Goal: Task Accomplishment & Management: Manage account settings

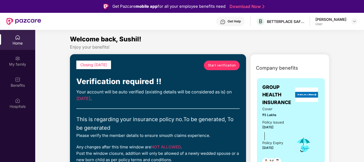
click at [18, 40] on div "Home" at bounding box center [17, 40] width 35 height 20
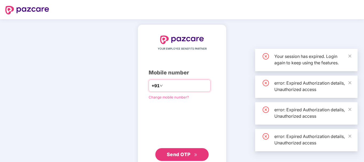
click at [165, 91] on div "+91" at bounding box center [180, 86] width 62 height 12
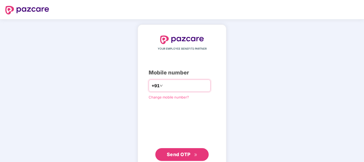
click at [169, 86] on input "number" at bounding box center [186, 85] width 44 height 9
type input "**********"
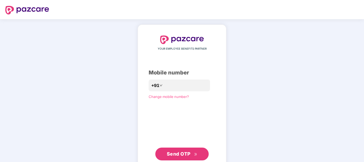
click at [180, 155] on span "Send OTP" at bounding box center [179, 154] width 24 height 6
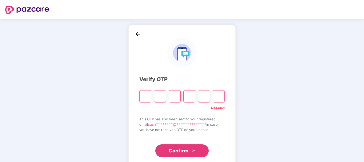
type input "*"
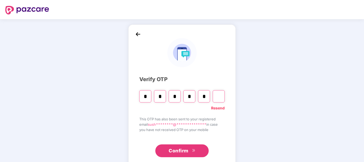
type input "*"
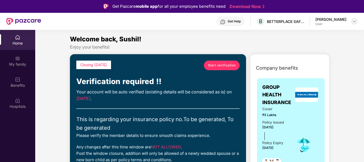
click at [353, 22] on img at bounding box center [355, 21] width 4 height 4
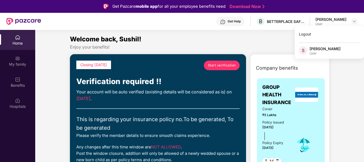
click at [18, 38] on img at bounding box center [17, 37] width 5 height 5
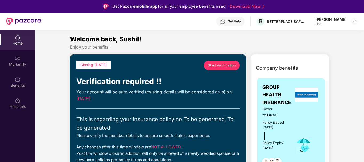
click at [330, 20] on div "[PERSON_NAME]" at bounding box center [331, 19] width 31 height 5
click at [355, 23] on img at bounding box center [355, 21] width 4 height 4
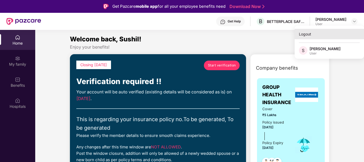
click at [303, 35] on div "Logout" at bounding box center [329, 34] width 69 height 10
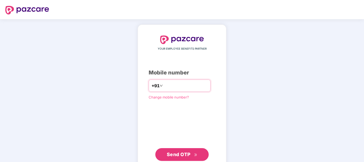
click at [182, 83] on input "number" at bounding box center [186, 85] width 44 height 9
type input "**********"
click at [179, 157] on span "Send OTP" at bounding box center [182, 154] width 31 height 7
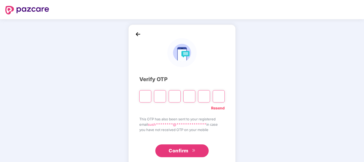
type input "*"
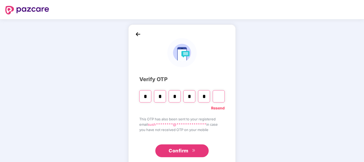
type input "*"
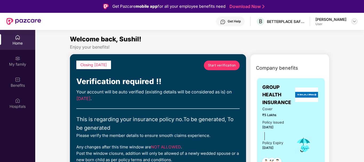
click at [355, 22] on img at bounding box center [355, 21] width 4 height 4
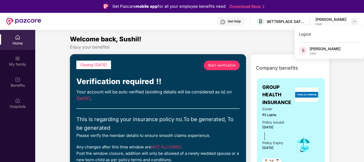
click at [353, 22] on img at bounding box center [355, 21] width 4 height 4
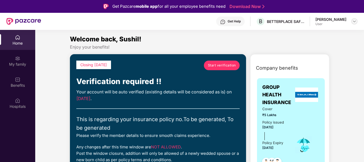
click at [353, 22] on img at bounding box center [355, 21] width 4 height 4
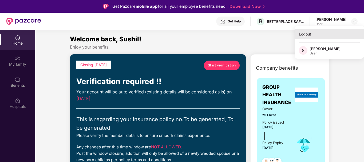
click at [303, 35] on div "Logout" at bounding box center [329, 34] width 69 height 10
